Goal: Information Seeking & Learning: Learn about a topic

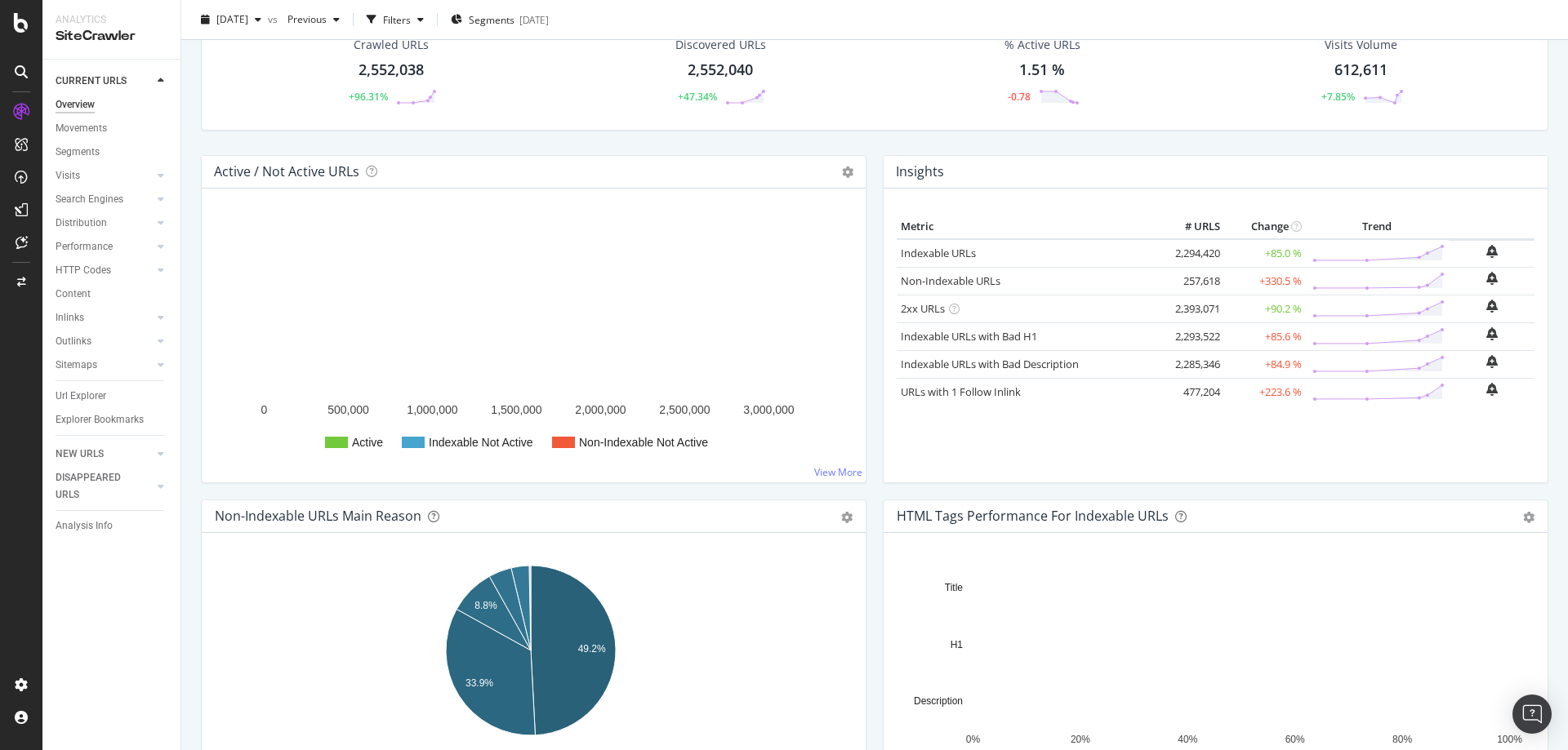
scroll to position [81, 0]
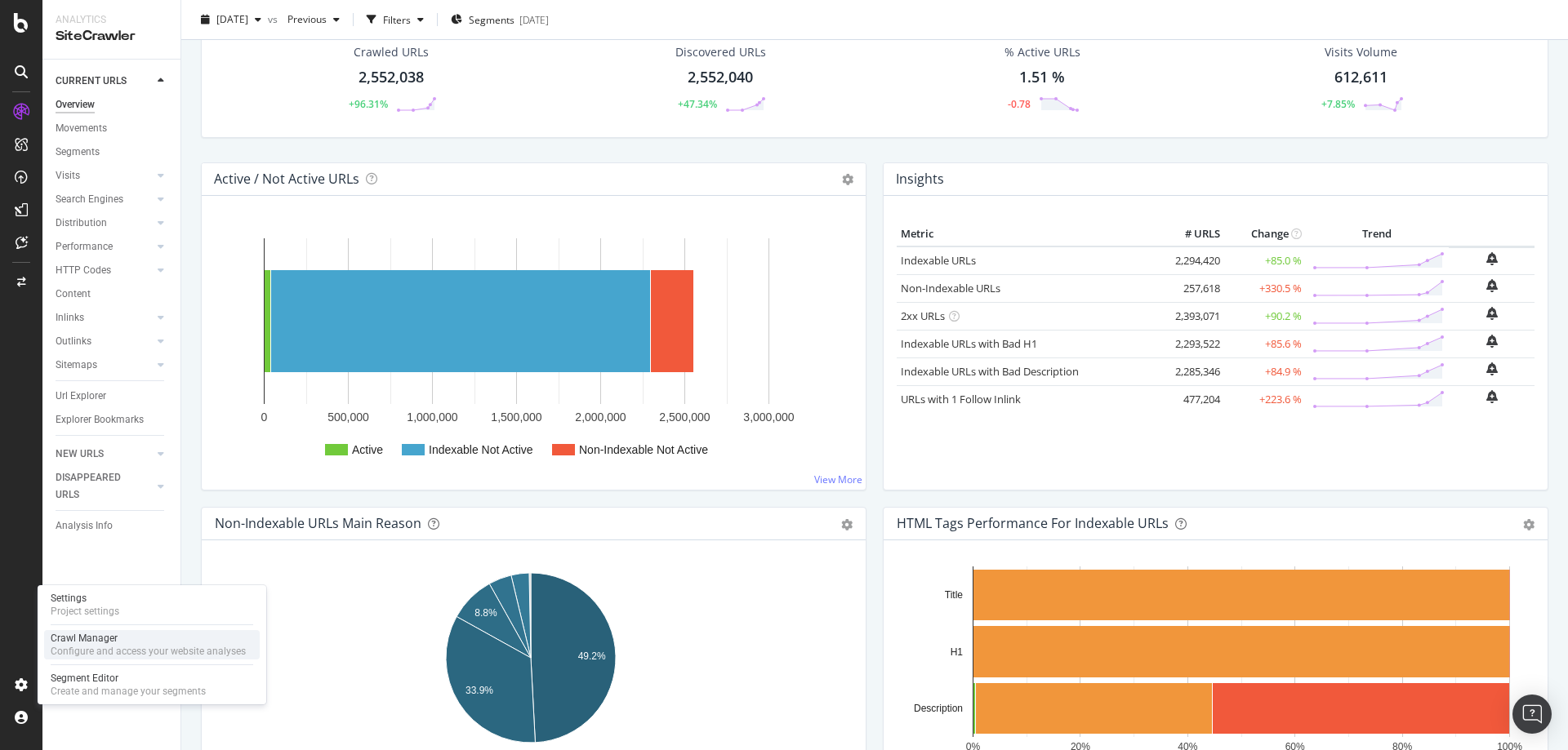
click at [84, 456] on div "Crawl Manager" at bounding box center [149, 638] width 196 height 13
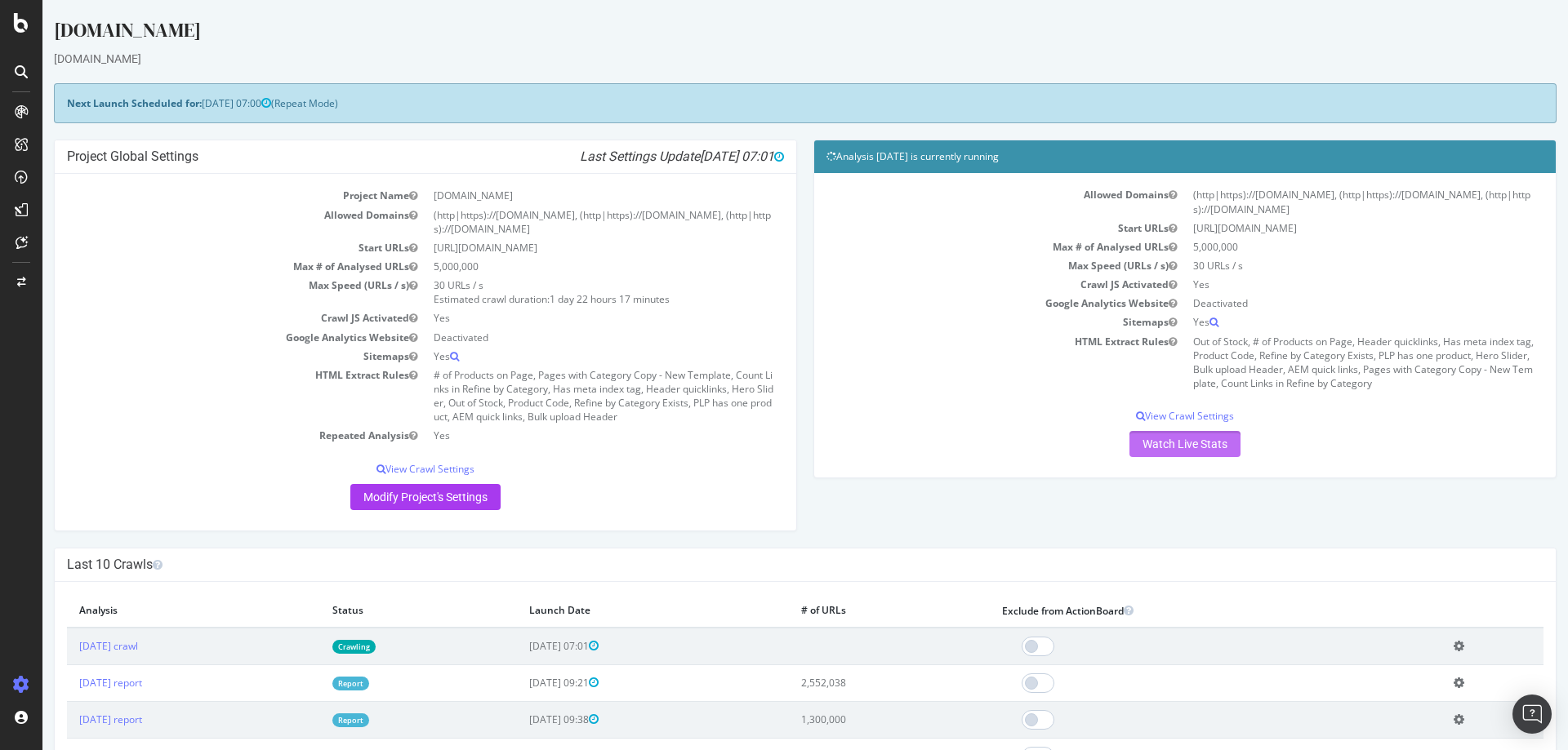
click at [1044, 443] on link "Watch Live Stats" at bounding box center [1185, 444] width 111 height 26
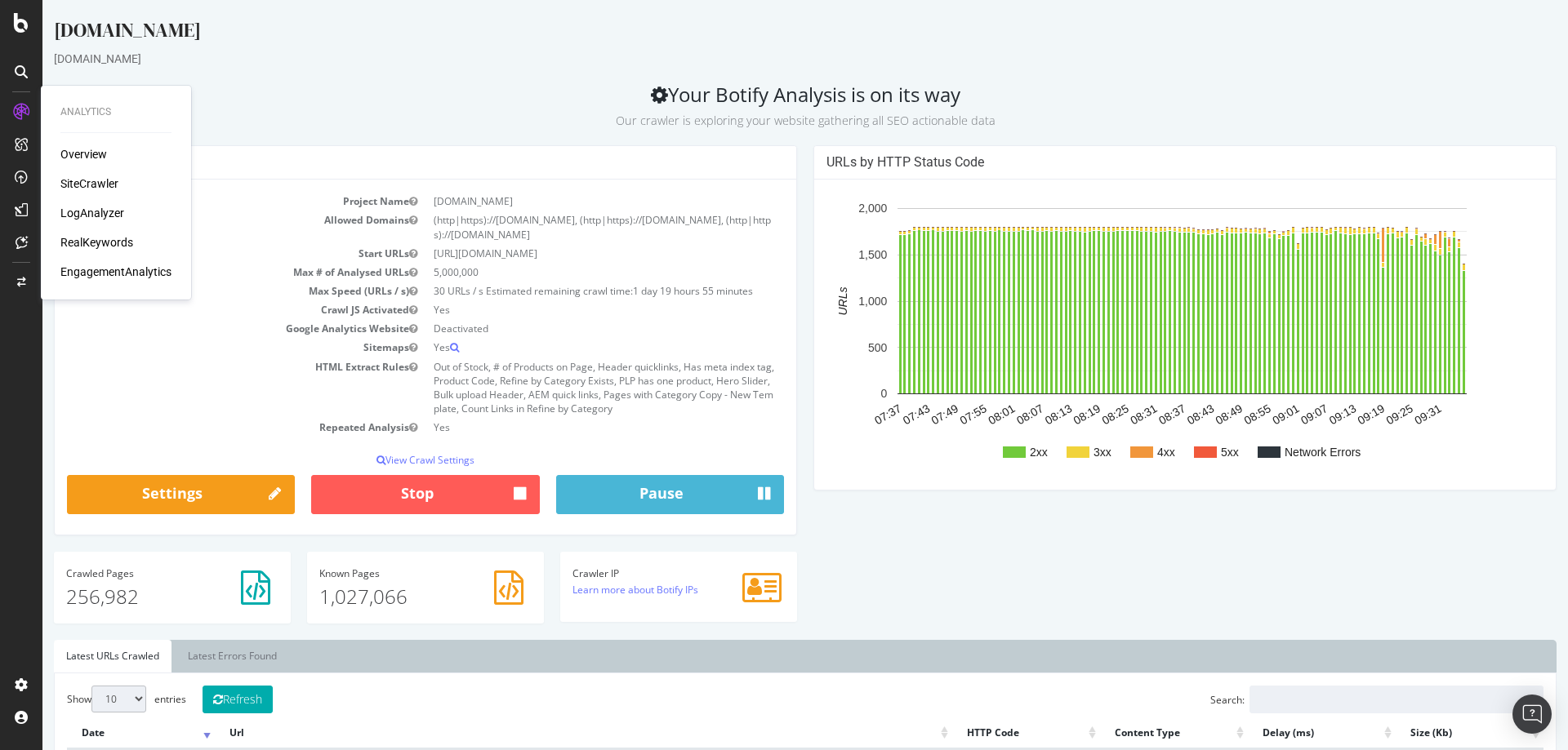
click at [82, 159] on div "Overview" at bounding box center [84, 154] width 47 height 16
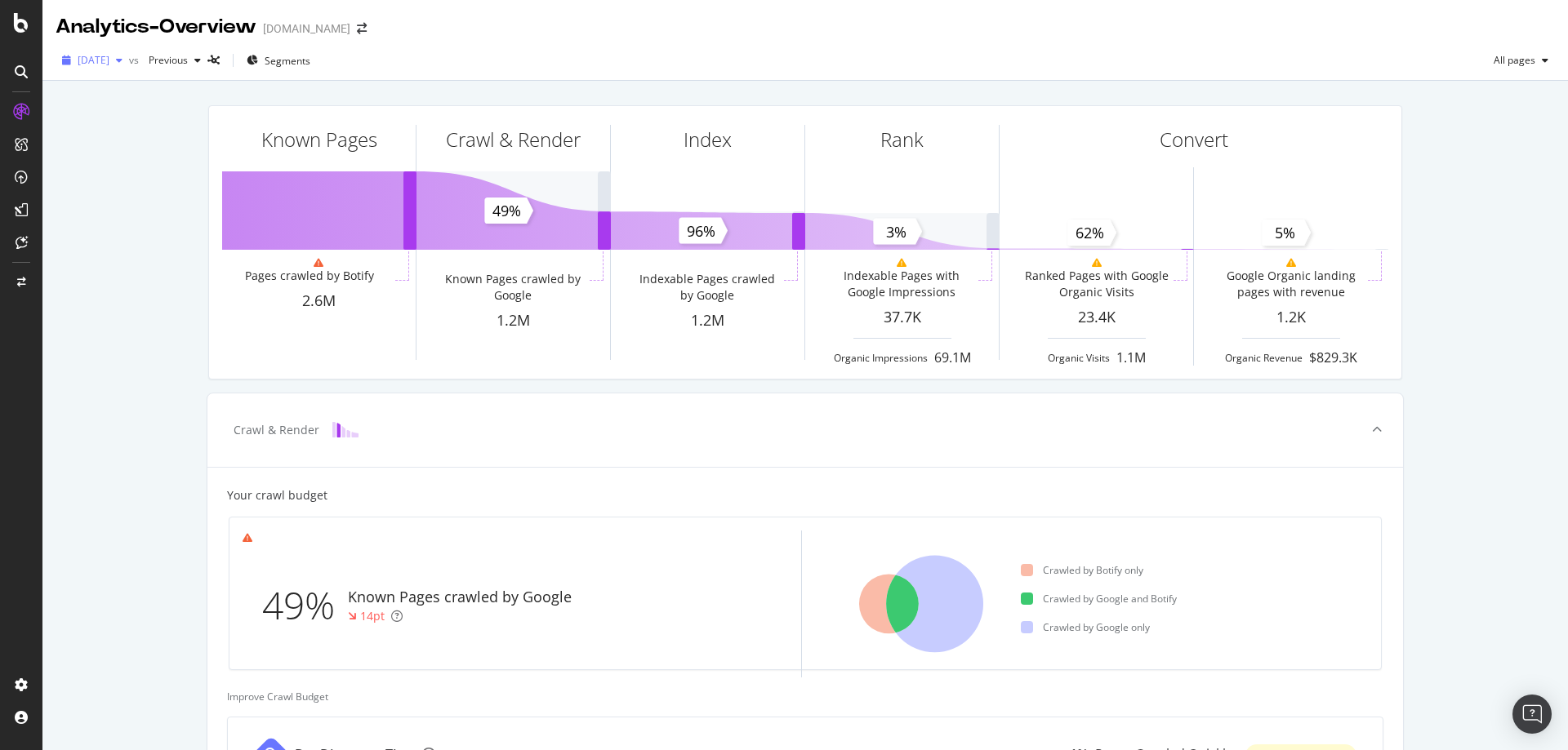
click at [109, 55] on span "2025 Sep. 4th" at bounding box center [93, 60] width 32 height 14
click at [132, 208] on div "[DATE]" at bounding box center [123, 209] width 87 height 15
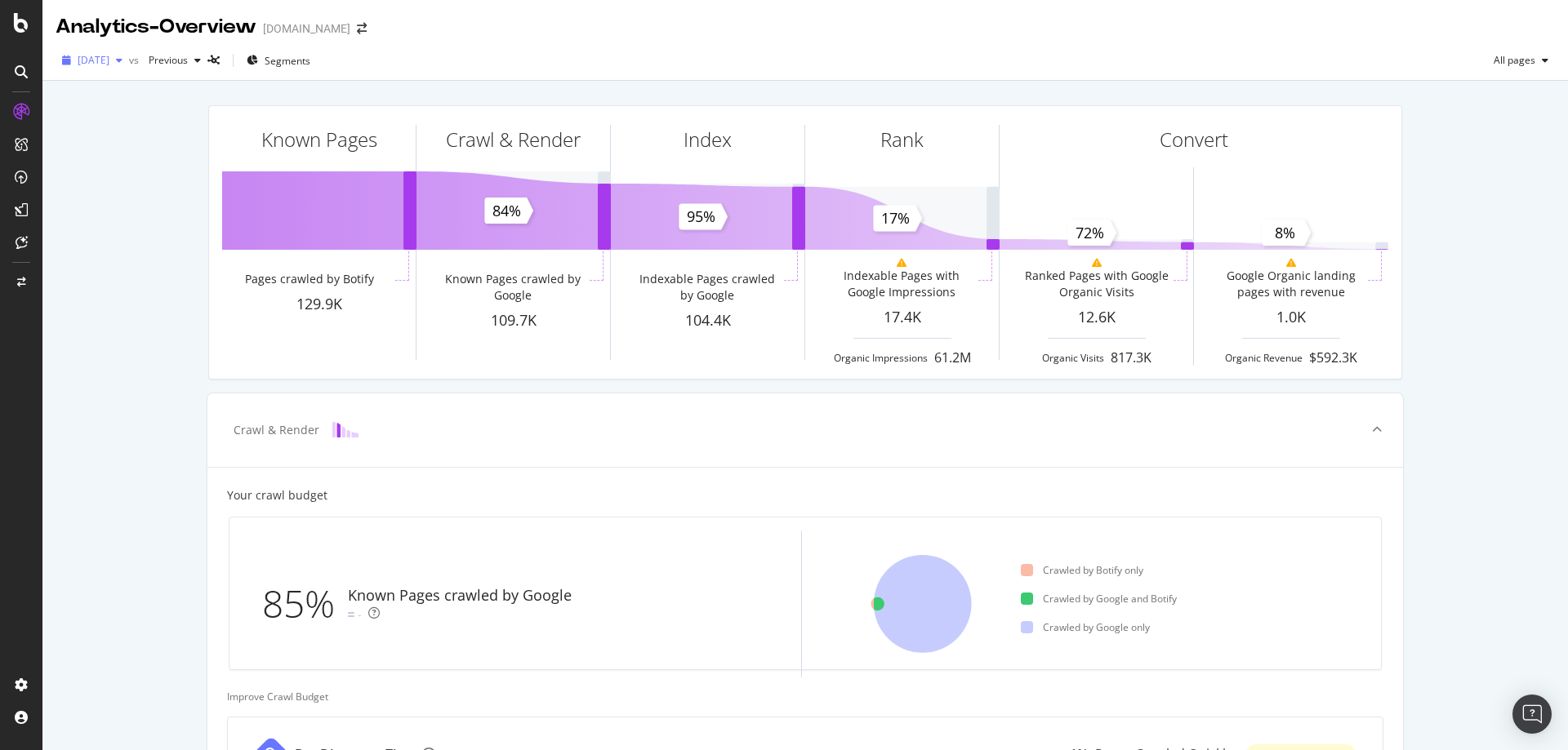
click at [109, 60] on span "[DATE]" at bounding box center [93, 60] width 32 height 14
click at [124, 119] on div "2025 Sep. 4th" at bounding box center [123, 119] width 87 height 15
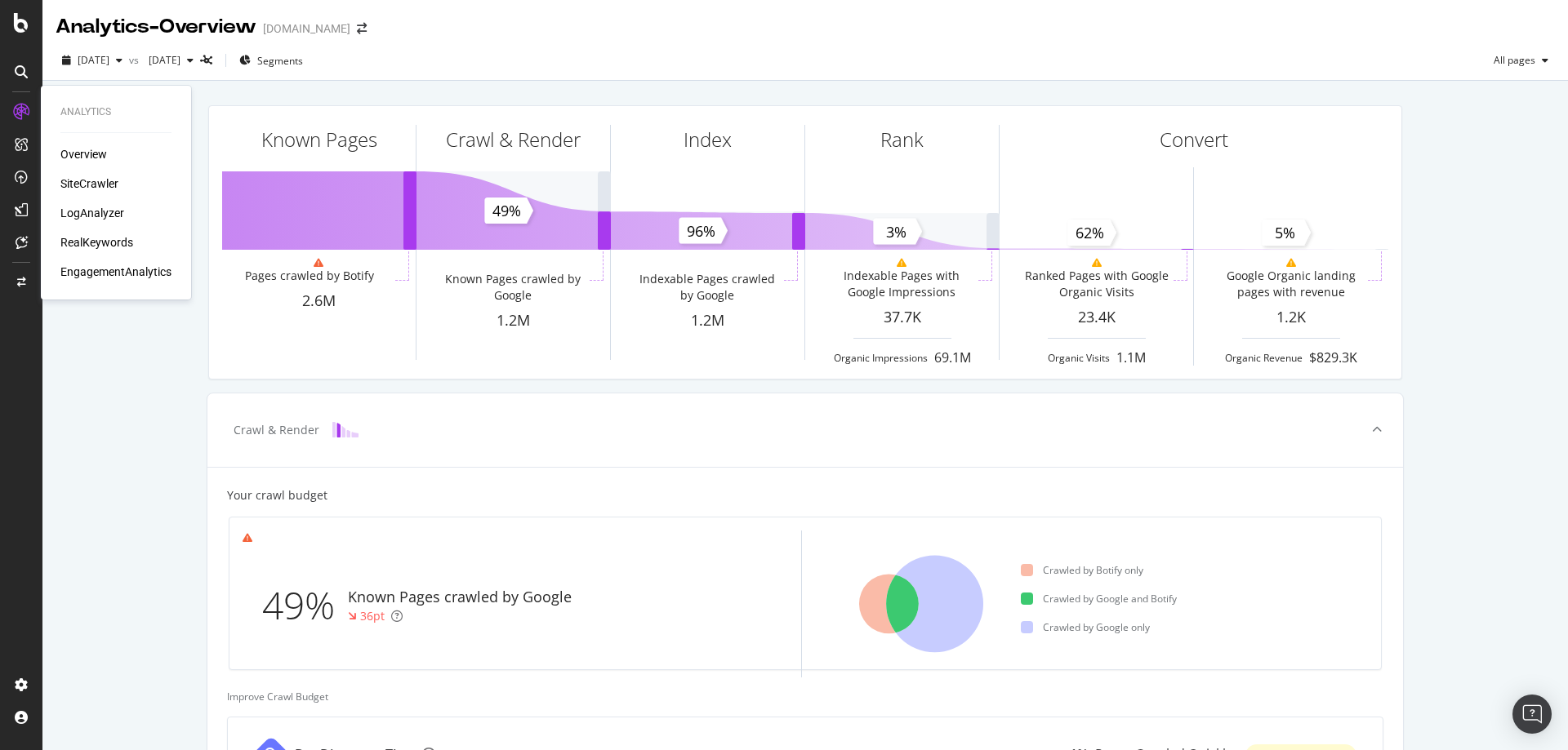
click at [94, 183] on div "SiteCrawler" at bounding box center [89, 183] width 58 height 16
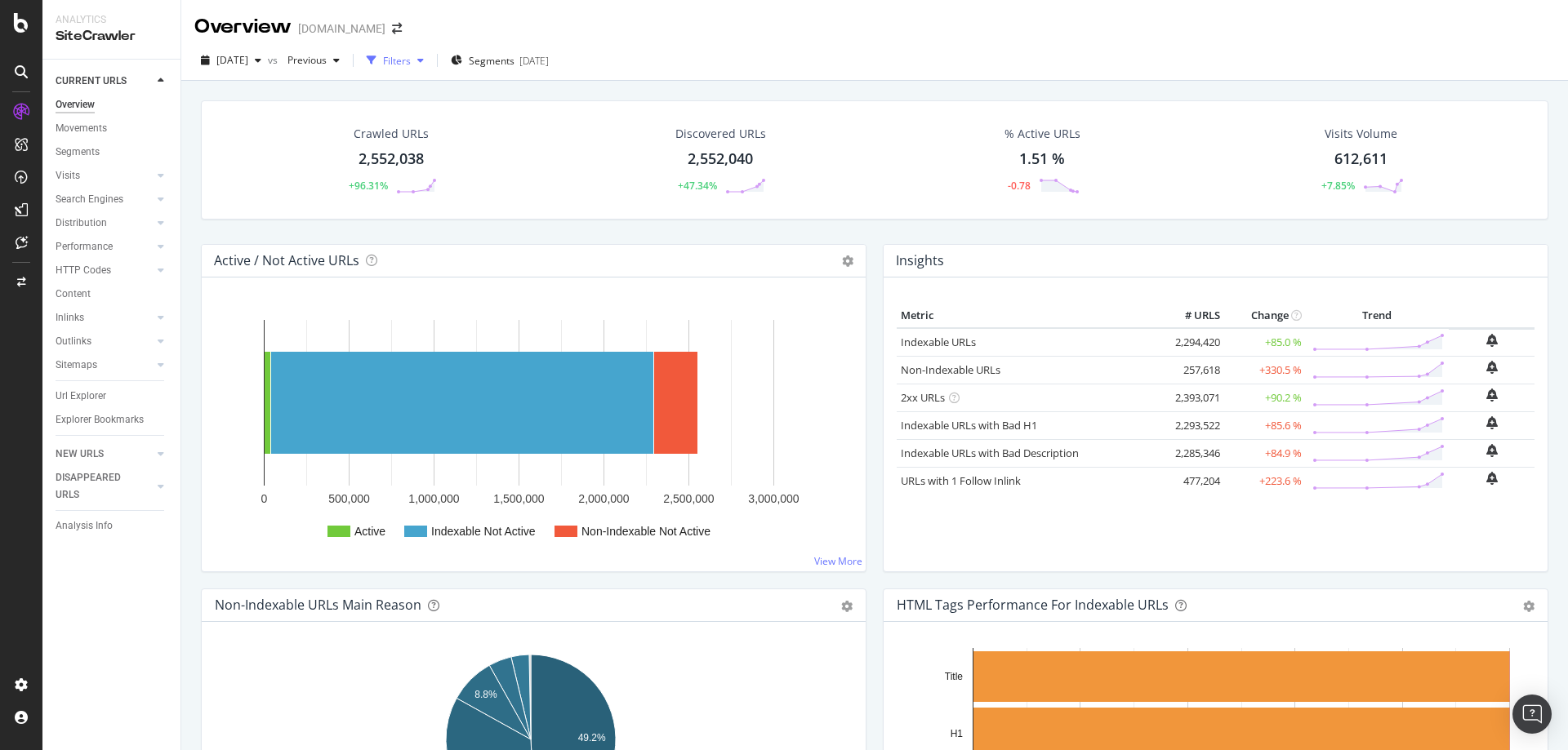
click at [430, 71] on div "Filters" at bounding box center [395, 61] width 70 height 24
click at [549, 65] on div "2025-08-12" at bounding box center [534, 61] width 29 height 14
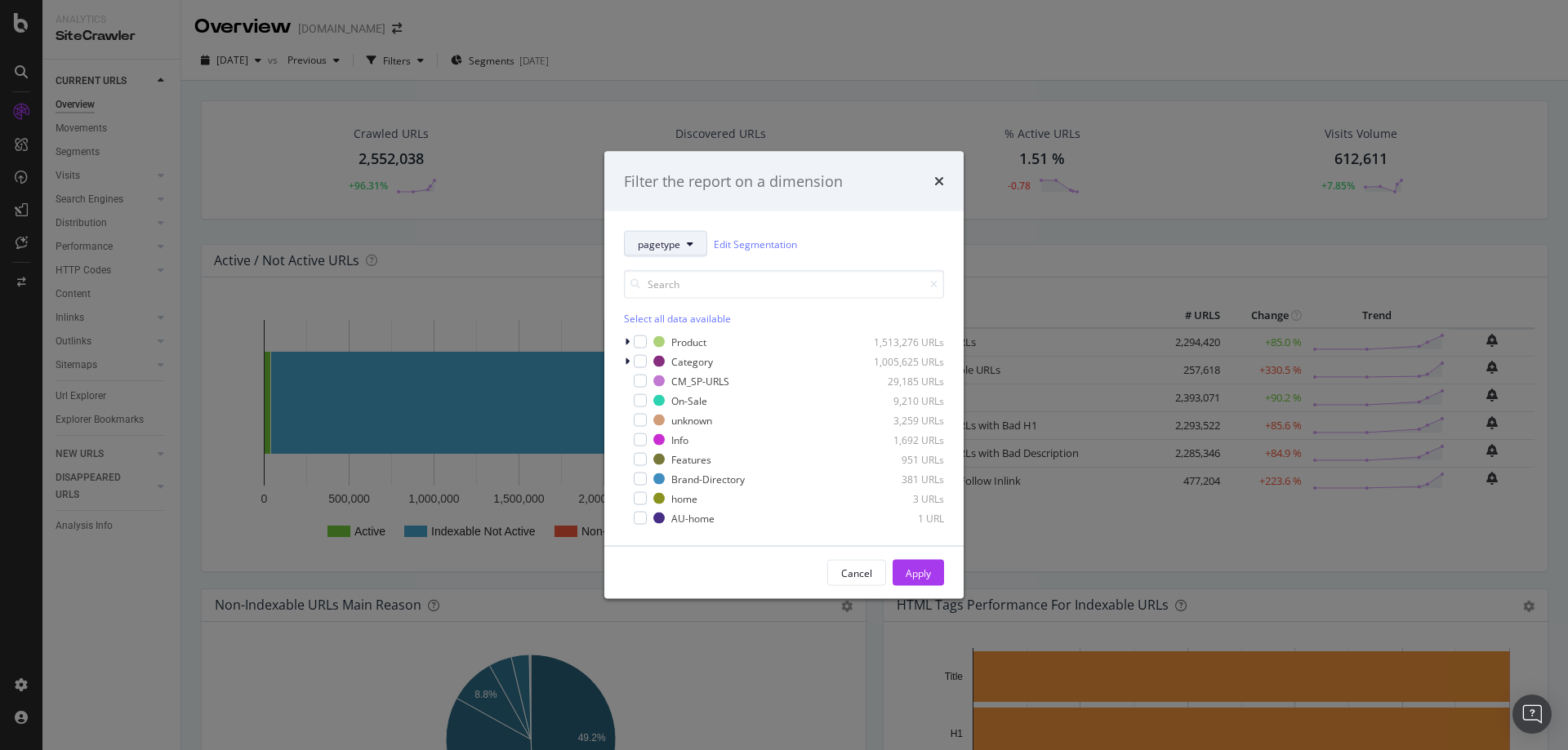
click at [683, 244] on button "pagetype" at bounding box center [665, 244] width 83 height 26
click at [648, 328] on span "Location" at bounding box center [691, 333] width 106 height 15
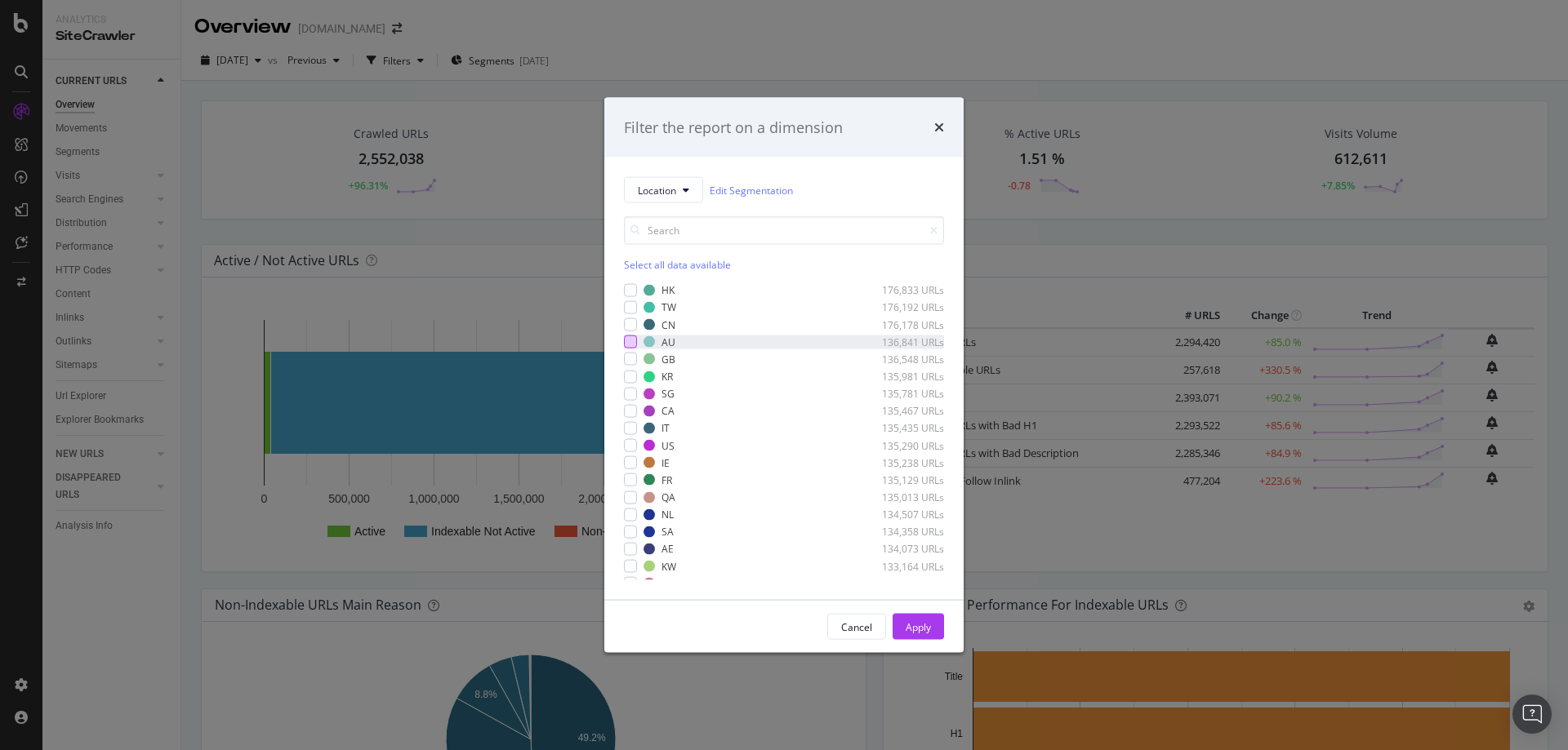
click at [635, 344] on div "modal" at bounding box center [630, 342] width 13 height 13
click at [906, 456] on div "Apply" at bounding box center [918, 626] width 25 height 14
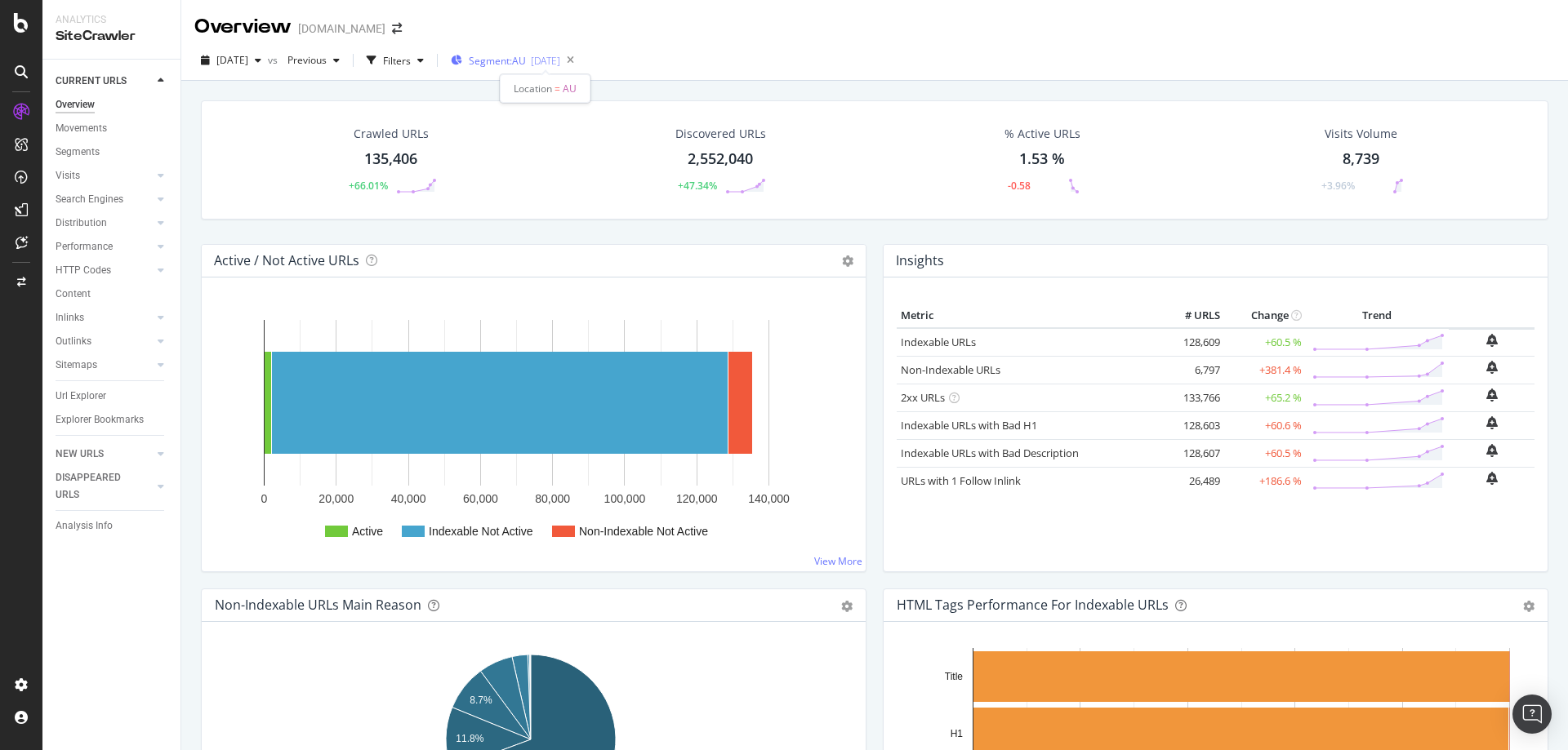
click at [524, 64] on span "Segment: AU" at bounding box center [498, 61] width 57 height 14
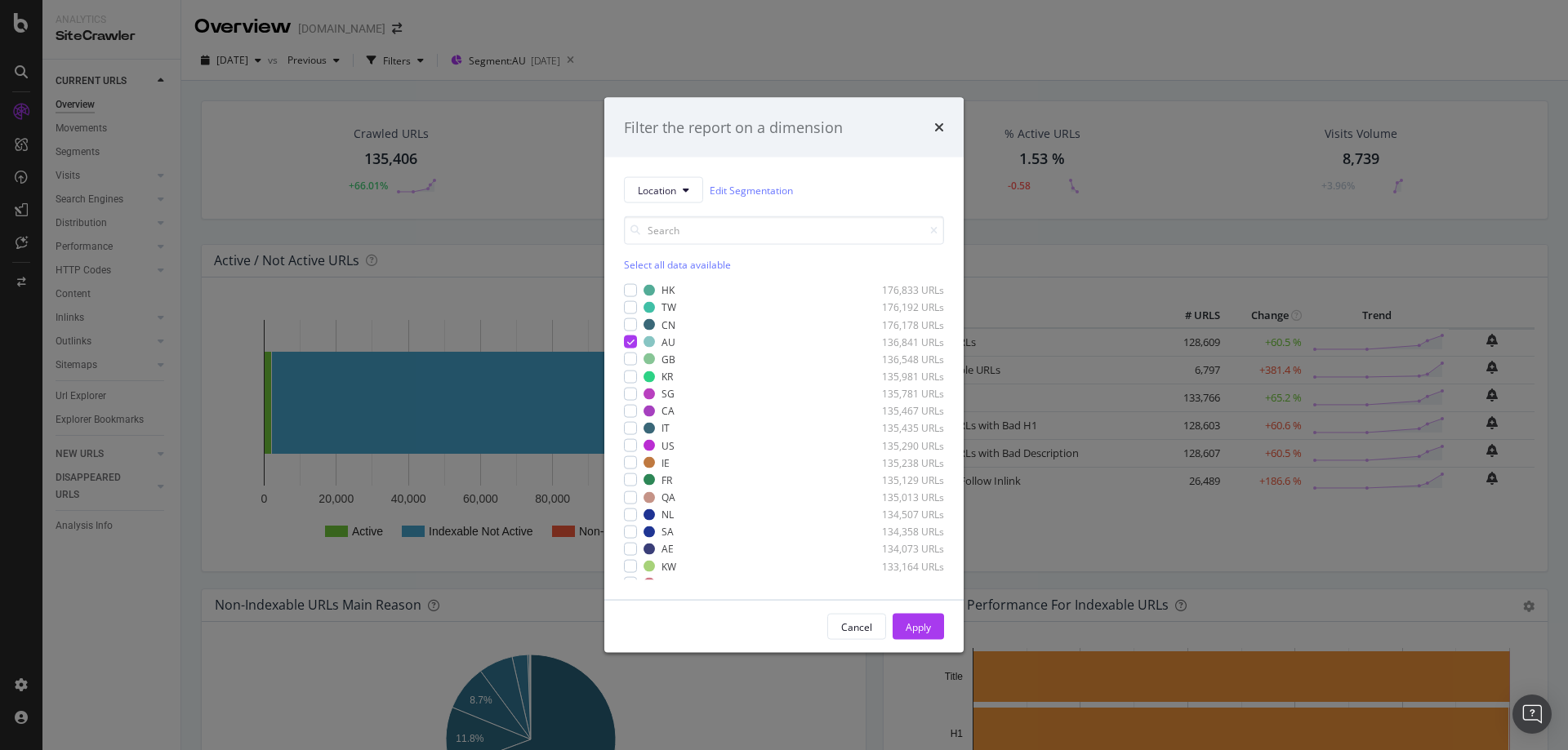
scroll to position [28, 0]
click at [632, 454] on div "modal" at bounding box center [630, 452] width 13 height 13
click at [628, 313] on icon "modal" at bounding box center [631, 314] width 7 height 8
click at [914, 456] on div "Apply" at bounding box center [918, 626] width 25 height 14
